Goal: Task Accomplishment & Management: Manage account settings

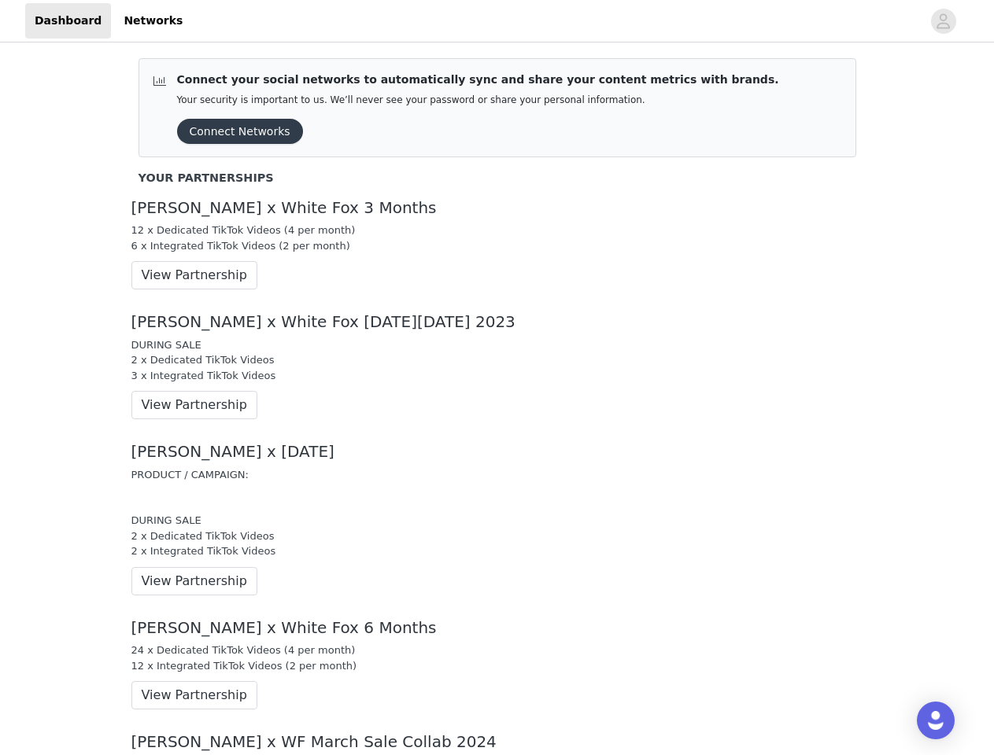
click at [496, 378] on div "DURING SALE 2 x Dedicated TikTok Videos 3 x Integrated TikTok Videos" at bounding box center [497, 361] width 732 height 46
click at [496, 21] on div at bounding box center [556, 20] width 729 height 35
click at [943, 21] on icon "avatar" at bounding box center [943, 21] width 15 height 25
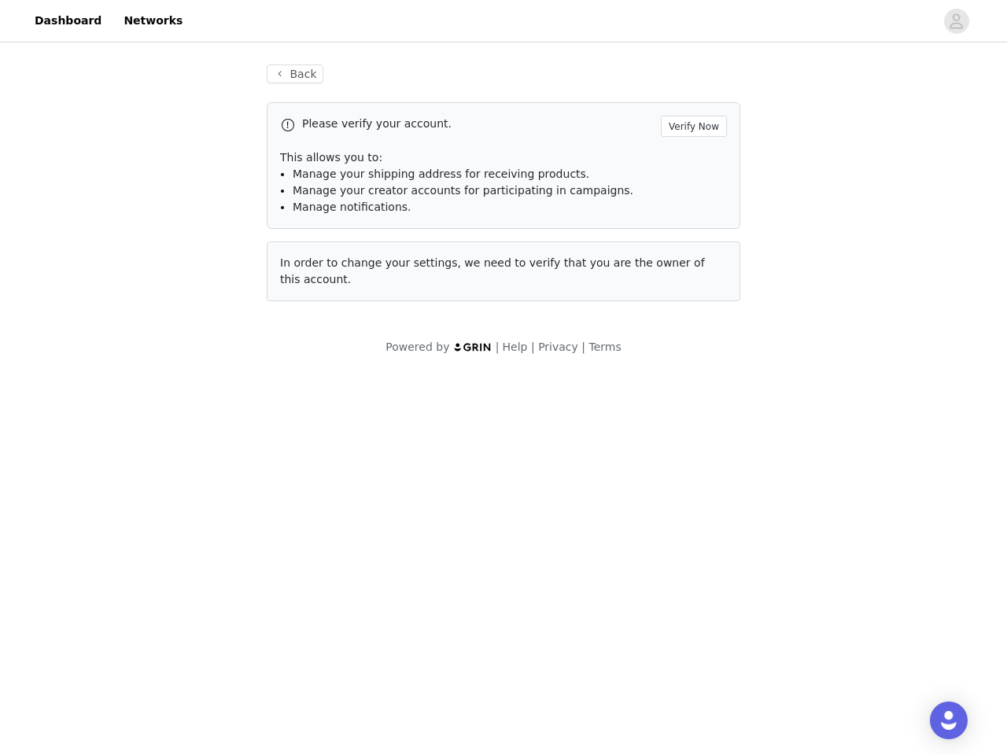
click at [188, 275] on div "Back Please verify your account. Verify Now This allows you to: Manage your shi…" at bounding box center [503, 210] width 1007 height 329
click at [188, 405] on body "Dashboard Networks Back Please verify your account. Verify Now This allows you …" at bounding box center [503, 377] width 1007 height 755
click at [188, 581] on body "Dashboard Networks Back Please verify your account. Verify Now This allows you …" at bounding box center [503, 377] width 1007 height 755
click at [188, 696] on body "Dashboard Networks Back Please verify your account. Verify Now This allows you …" at bounding box center [503, 377] width 1007 height 755
click at [936, 721] on div "Open Intercom Messenger" at bounding box center [949, 721] width 38 height 38
